Goal: Task Accomplishment & Management: Manage account settings

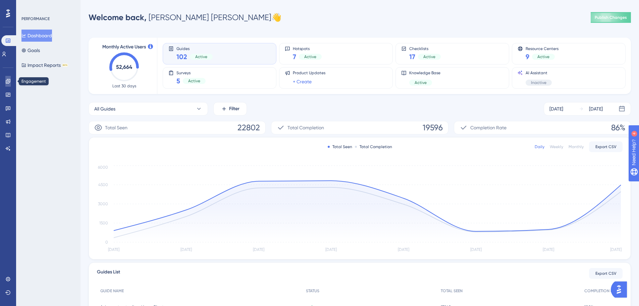
click at [5, 82] on link at bounding box center [7, 81] width 5 height 11
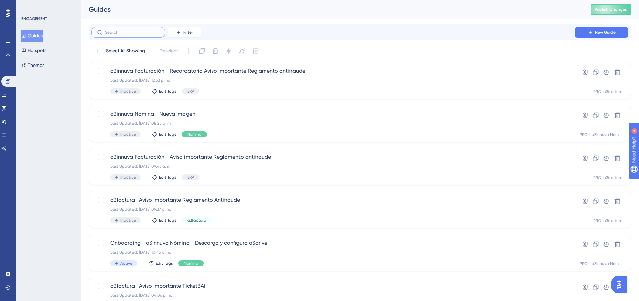
click at [122, 31] on input "text" at bounding box center [132, 32] width 54 height 5
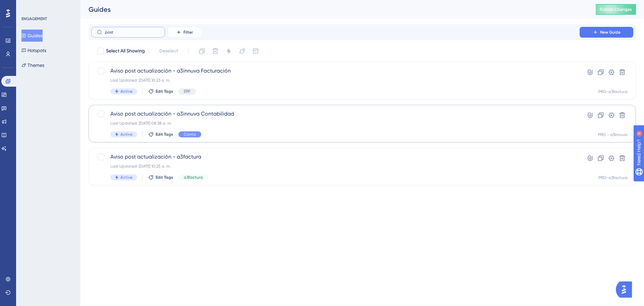
type input "post"
click at [143, 115] on span "Aviso post actualización - a3innuva Contabilidad" at bounding box center [335, 114] width 450 height 8
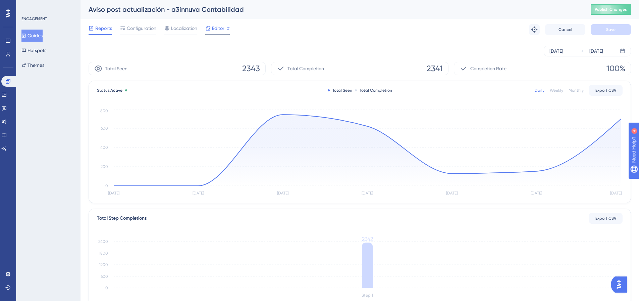
click at [212, 28] on span "Editor" at bounding box center [218, 28] width 12 height 8
click at [139, 29] on span "Configuration" at bounding box center [142, 28] width 30 height 8
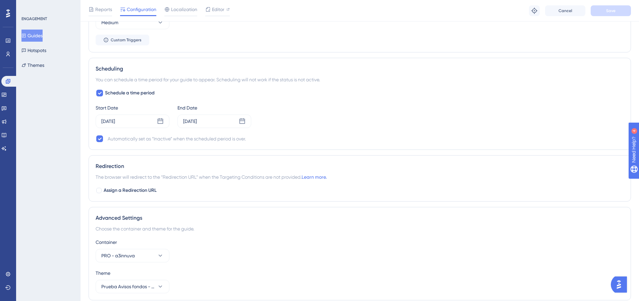
scroll to position [530, 0]
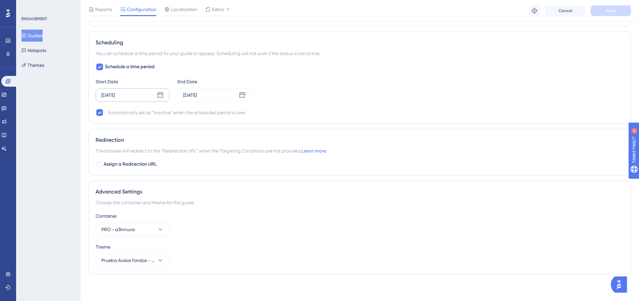
click at [160, 95] on icon at bounding box center [161, 95] width 6 height 6
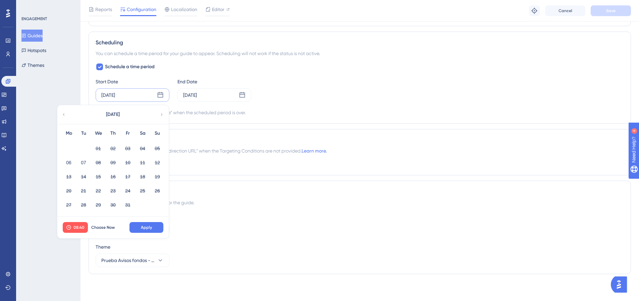
click at [160, 95] on icon at bounding box center [161, 95] width 6 height 6
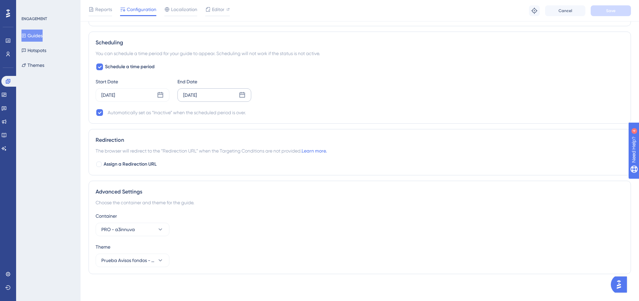
click at [242, 94] on icon at bounding box center [242, 95] width 7 height 7
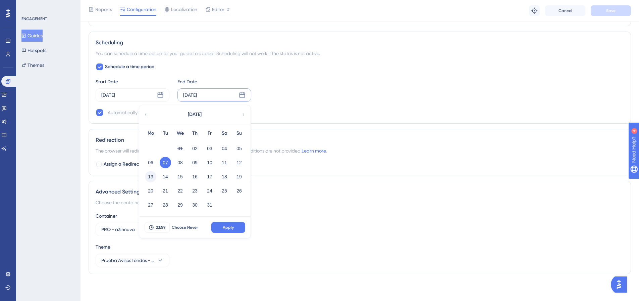
click at [151, 176] on button "13" at bounding box center [150, 176] width 11 height 11
click at [226, 229] on span "Apply" at bounding box center [228, 227] width 11 height 5
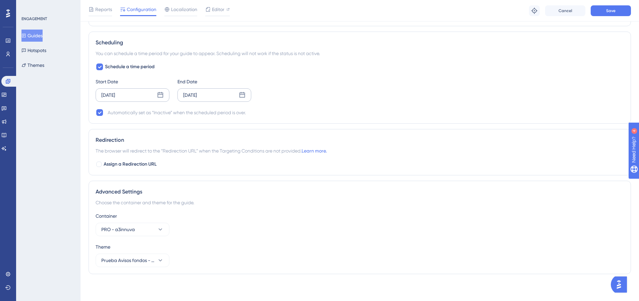
click at [158, 93] on icon at bounding box center [161, 95] width 6 height 6
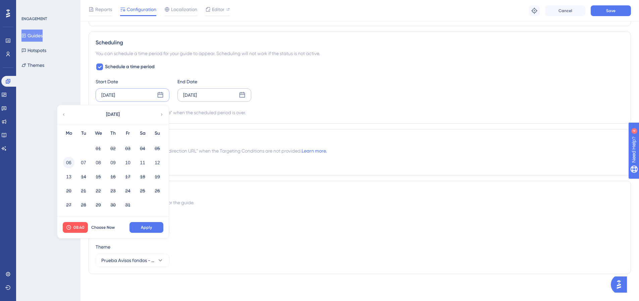
click at [71, 163] on button "06" at bounding box center [68, 162] width 11 height 11
click at [73, 225] on span "08:40" at bounding box center [78, 227] width 11 height 5
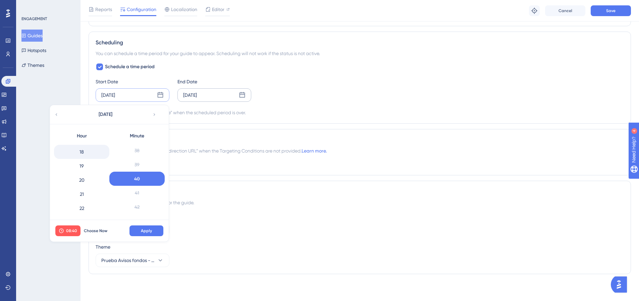
scroll to position [218, 0]
click at [83, 172] on div "17" at bounding box center [81, 171] width 55 height 14
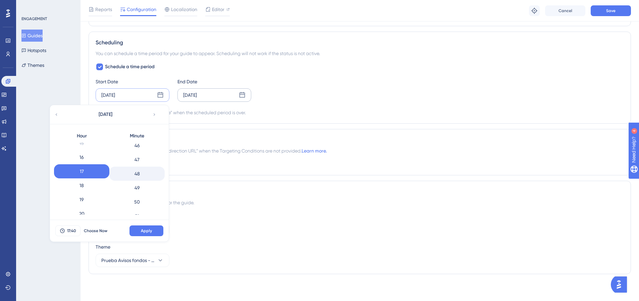
scroll to position [669, 0]
click at [136, 185] on div "50" at bounding box center [136, 185] width 55 height 14
click at [151, 229] on span "Apply" at bounding box center [146, 230] width 11 height 5
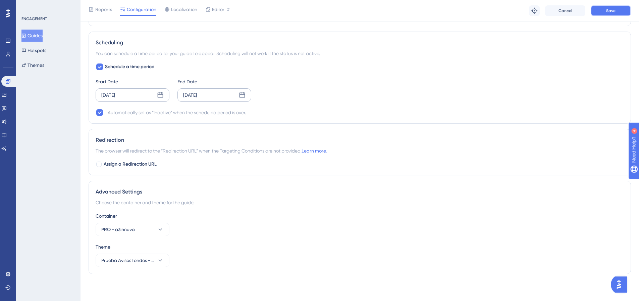
click at [612, 14] on button "Save" at bounding box center [611, 10] width 40 height 11
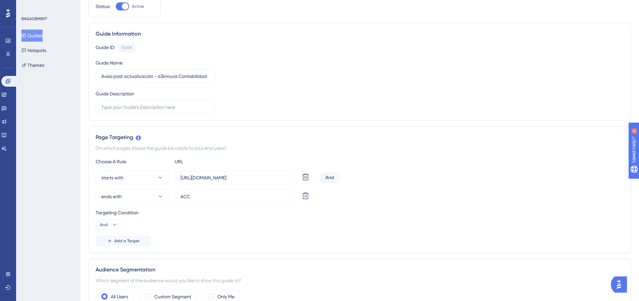
scroll to position [0, 0]
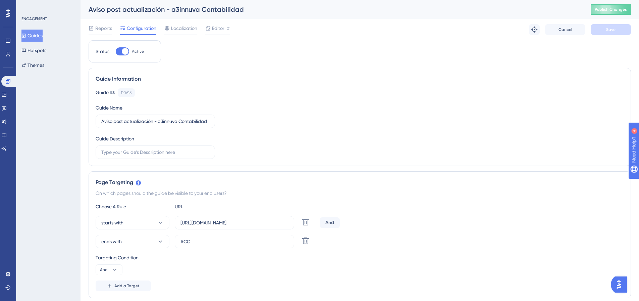
click at [117, 50] on div at bounding box center [122, 51] width 13 height 8
click at [116, 51] on input "Active" at bounding box center [115, 51] width 0 height 0
click at [616, 11] on span "Publish Changes" at bounding box center [611, 9] width 32 height 5
click at [611, 30] on span "Save" at bounding box center [610, 29] width 9 height 5
click at [612, 12] on button "Publish Changes" at bounding box center [611, 9] width 40 height 11
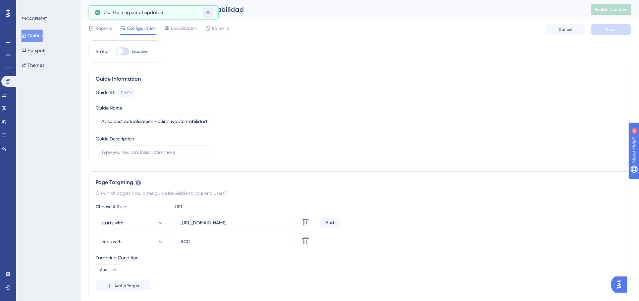
click at [208, 12] on icon at bounding box center [208, 13] width 4 height 4
click at [126, 51] on div at bounding box center [122, 51] width 13 height 8
click at [116, 51] on input "Inactive" at bounding box center [115, 51] width 0 height 0
checkbox input "true"
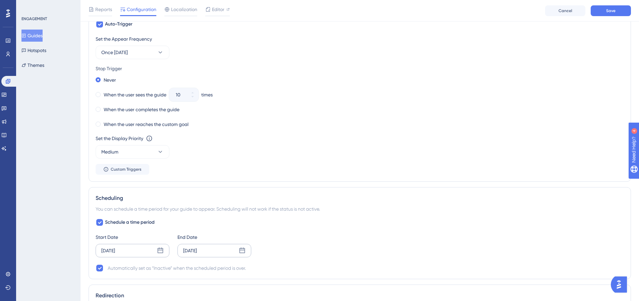
scroll to position [362, 0]
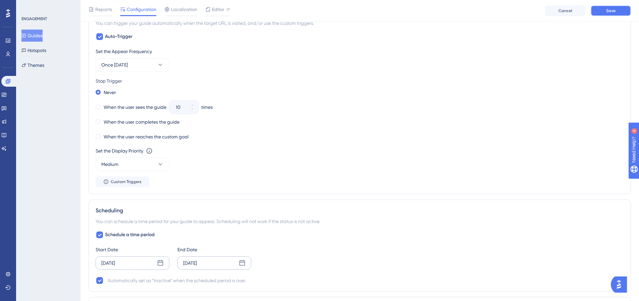
click at [609, 10] on span "Save" at bounding box center [610, 10] width 9 height 5
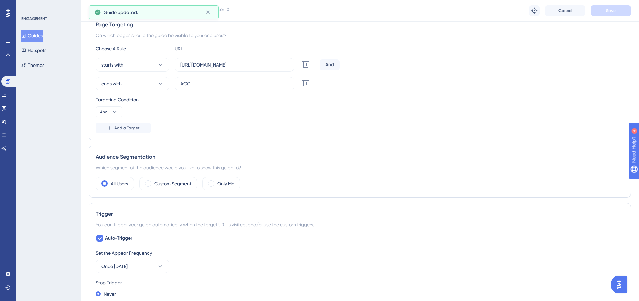
scroll to position [0, 0]
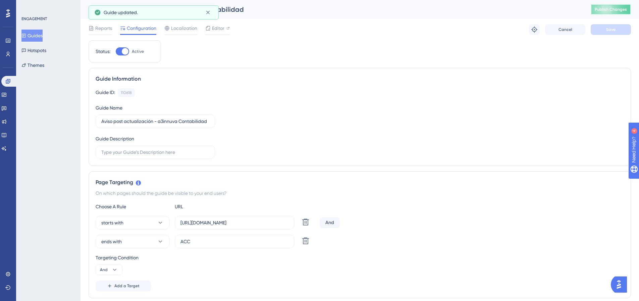
click at [609, 10] on button "Publish Changes" at bounding box center [611, 9] width 40 height 11
